Goal: Learn about a topic

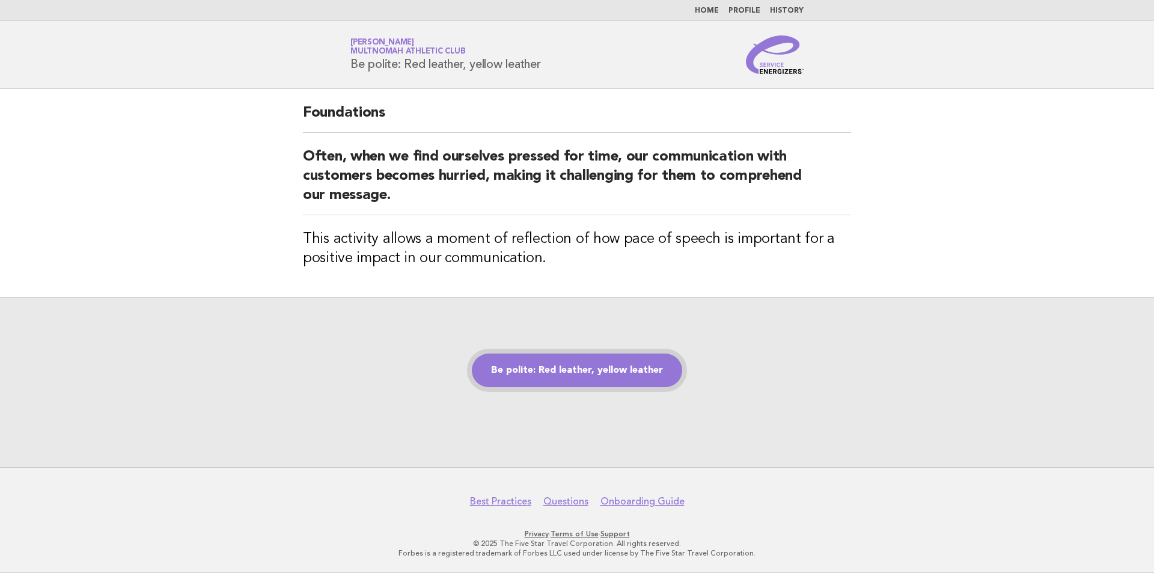
click at [568, 363] on link "Be polite: Red leather, yellow leather" at bounding box center [577, 370] width 210 height 34
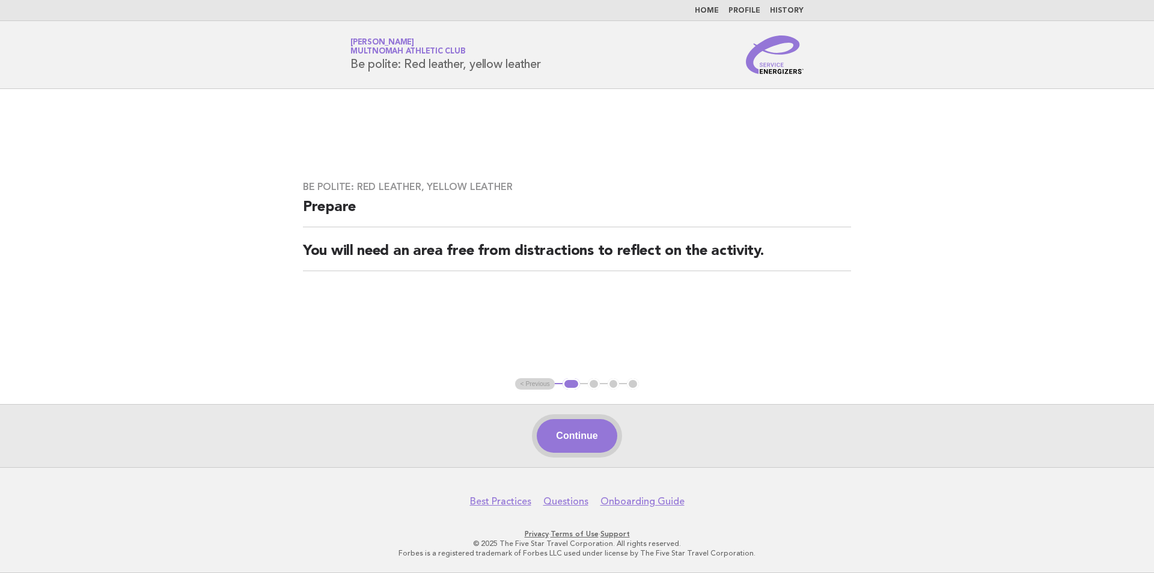
click at [590, 442] on button "Continue" at bounding box center [576, 436] width 80 height 34
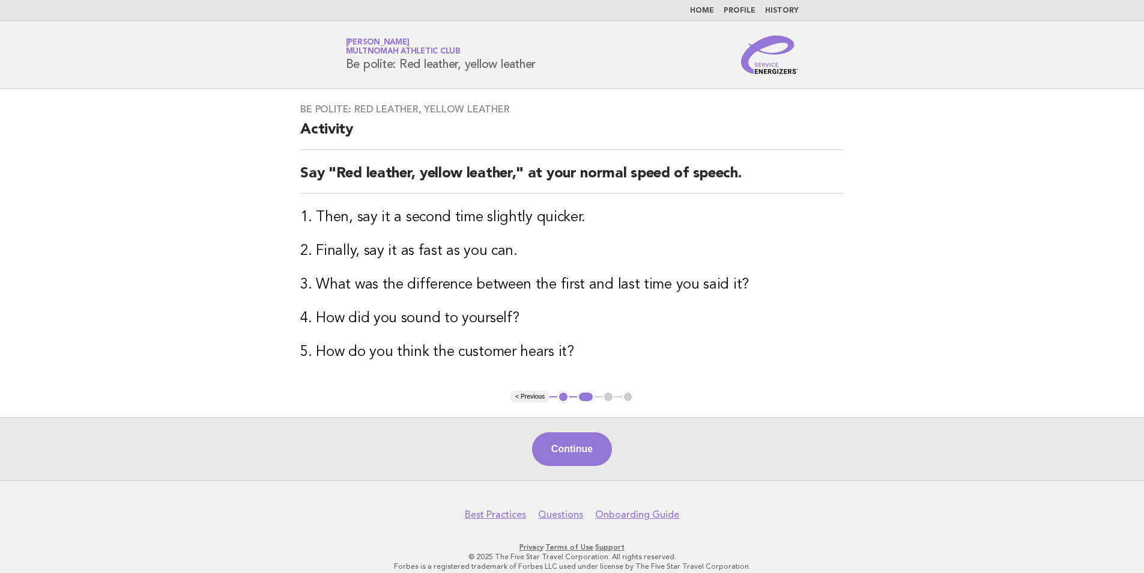
click at [590, 442] on button "Continue" at bounding box center [572, 449] width 80 height 34
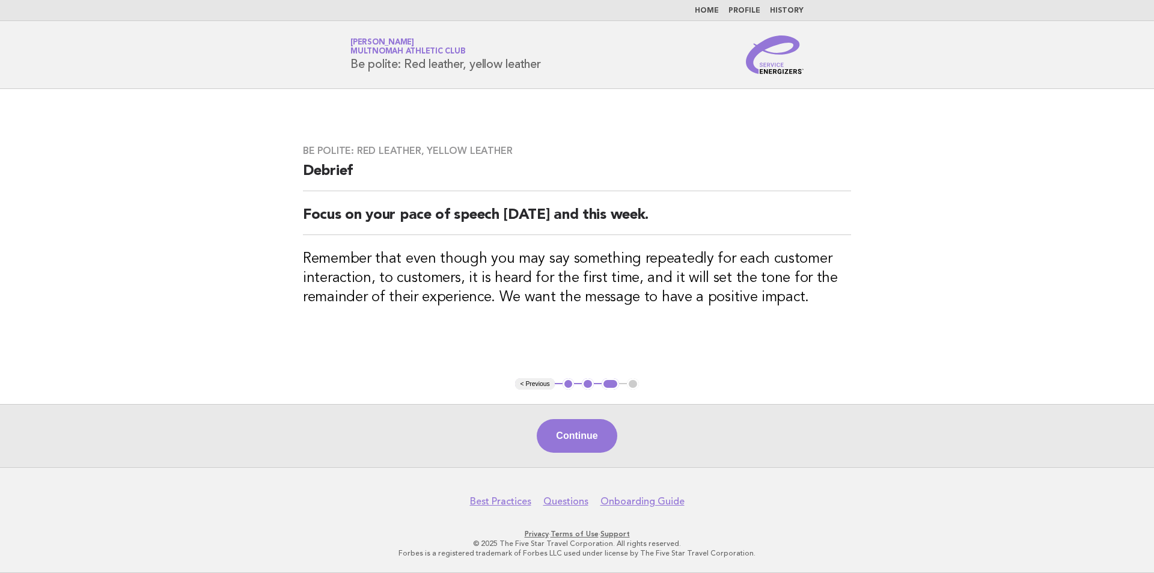
click at [590, 442] on button "Continue" at bounding box center [576, 436] width 80 height 34
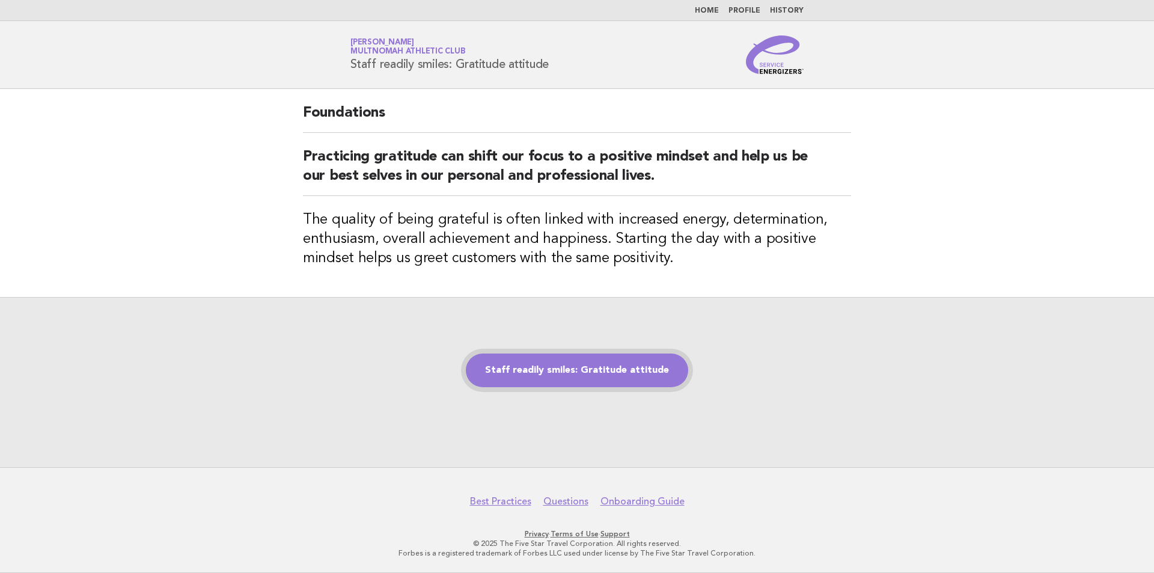
click at [641, 383] on link "Staff readily smiles: Gratitude attitude" at bounding box center [577, 370] width 222 height 34
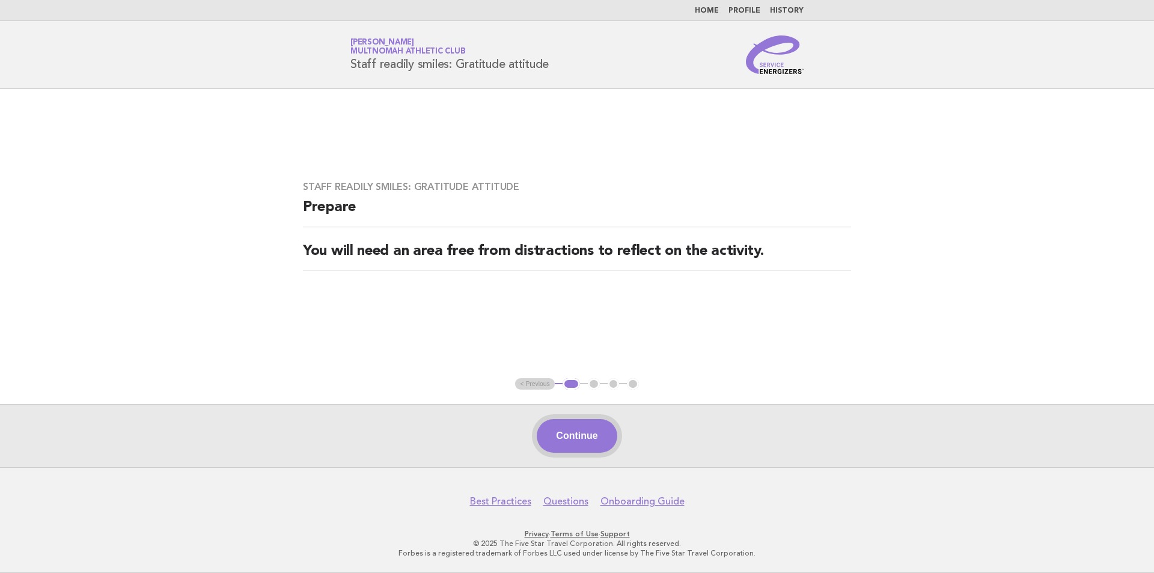
click at [592, 433] on button "Continue" at bounding box center [576, 436] width 80 height 34
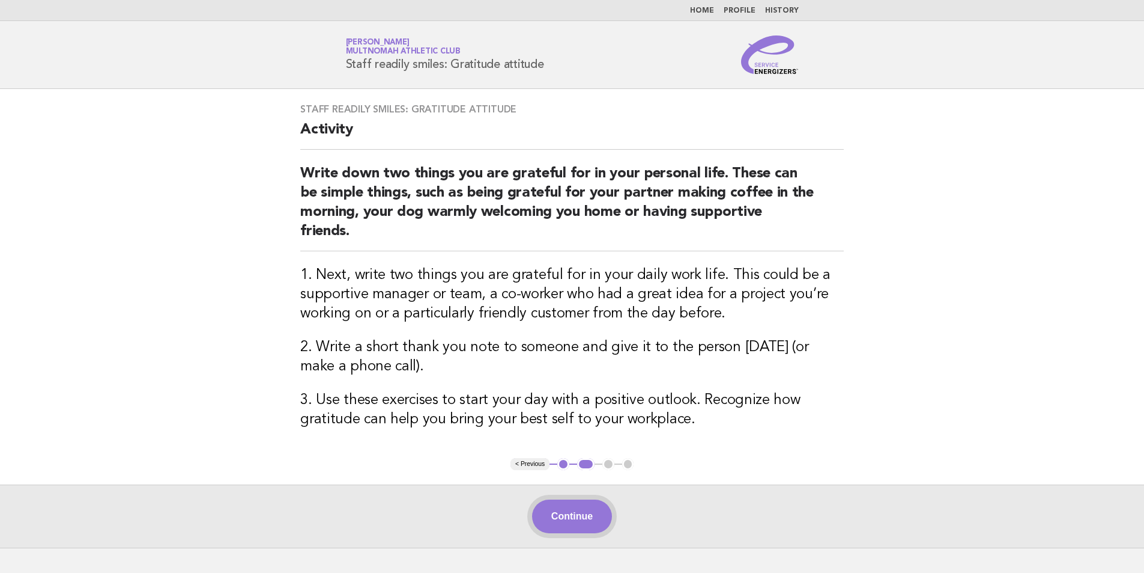
click at [568, 525] on button "Continue" at bounding box center [572, 516] width 80 height 34
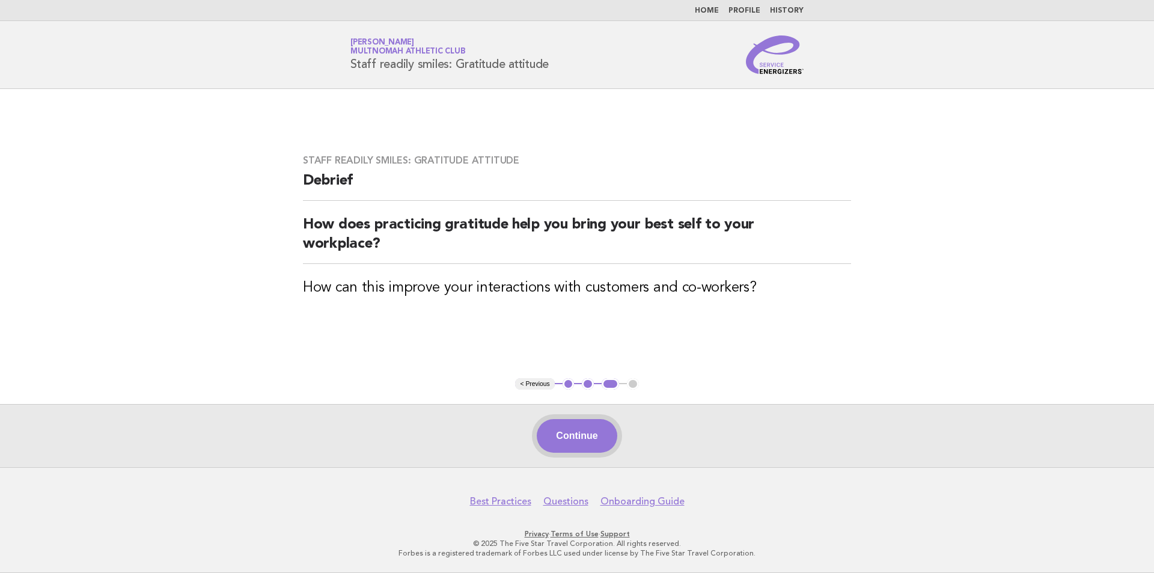
click at [597, 433] on button "Continue" at bounding box center [576, 436] width 80 height 34
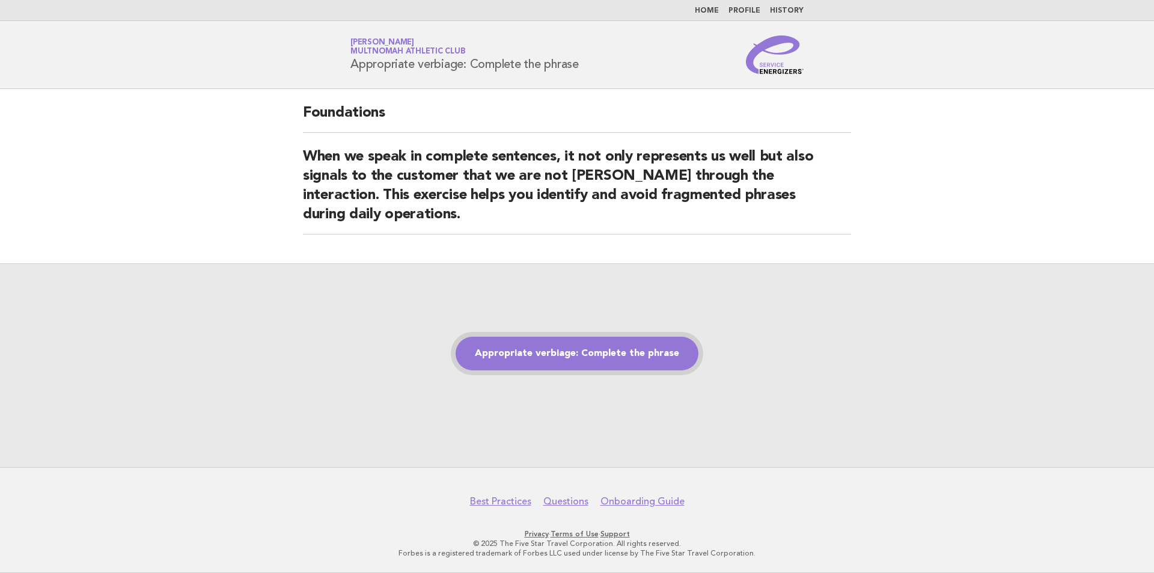
click at [566, 360] on link "Appropriate verbiage: Complete the phrase" at bounding box center [576, 353] width 243 height 34
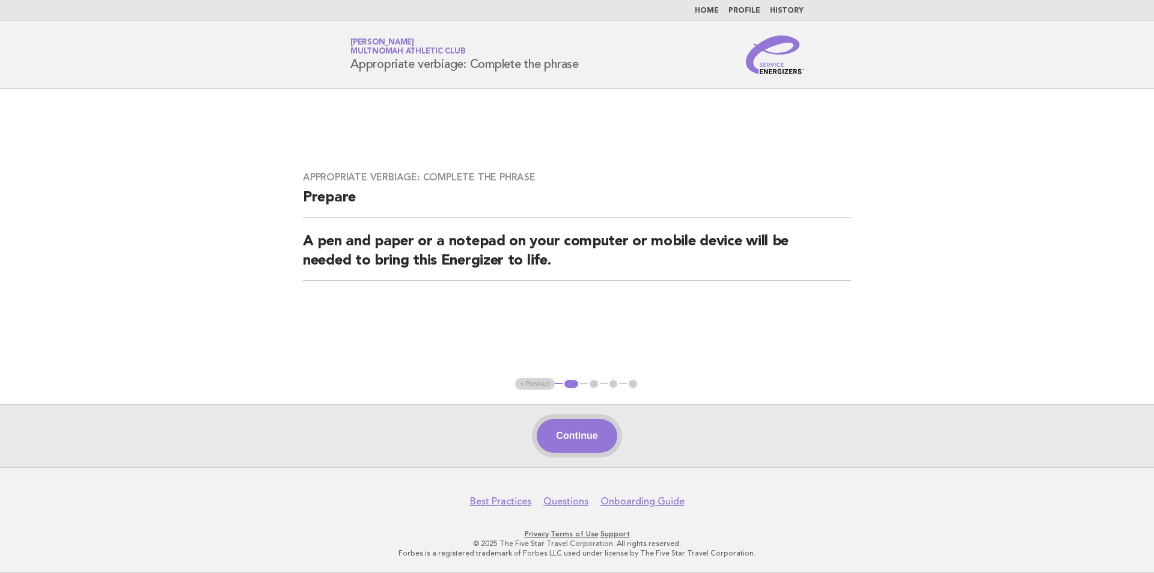
click at [579, 434] on button "Continue" at bounding box center [576, 436] width 80 height 34
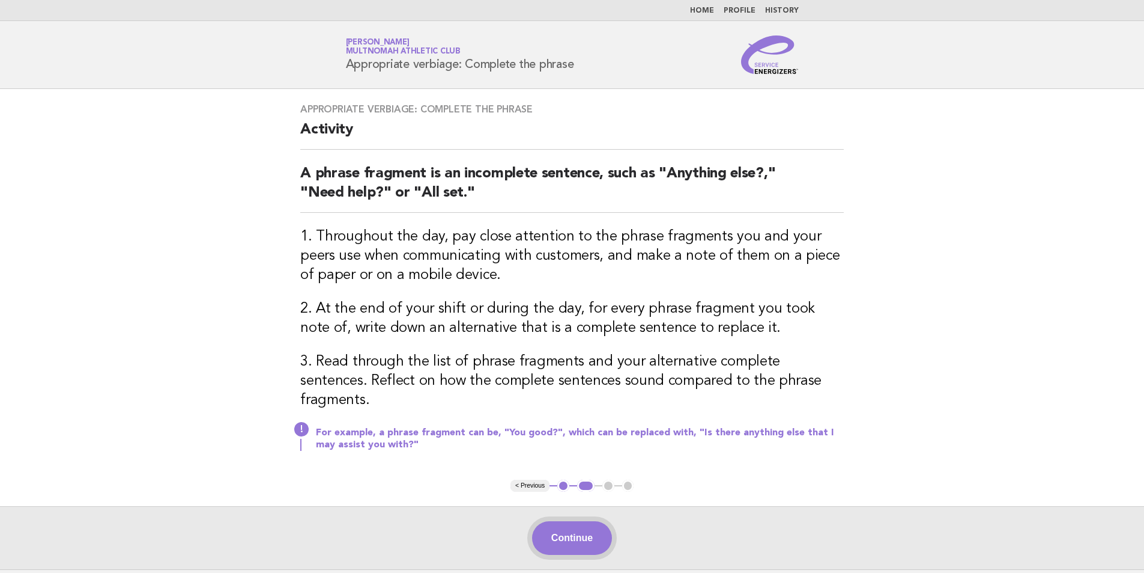
click at [565, 521] on button "Continue" at bounding box center [572, 538] width 80 height 34
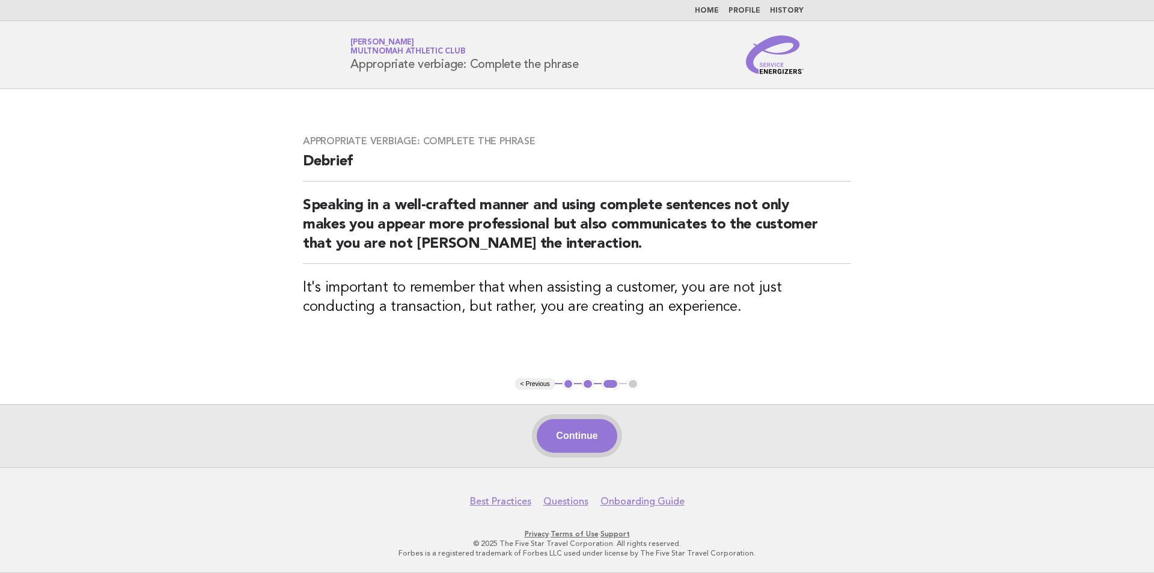
click at [585, 445] on button "Continue" at bounding box center [576, 436] width 80 height 34
